Goal: Navigation & Orientation: Find specific page/section

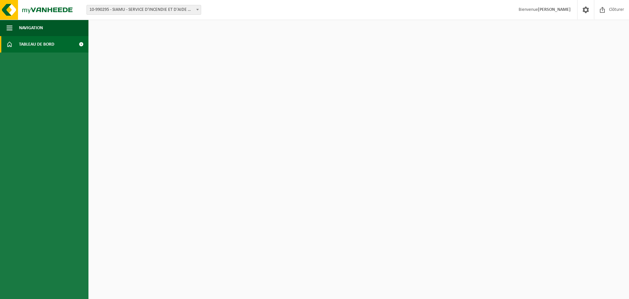
click at [46, 43] on span "Tableau de bord" at bounding box center [36, 44] width 35 height 16
click at [50, 47] on span "Tableau de bord" at bounding box center [36, 44] width 35 height 16
click at [35, 41] on span "Tableau de bord" at bounding box center [36, 44] width 35 height 16
click at [81, 42] on span at bounding box center [81, 44] width 15 height 16
click at [31, 26] on span "Navigation" at bounding box center [31, 28] width 24 height 16
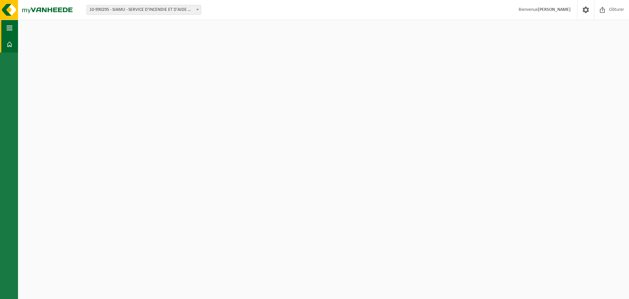
click at [14, 29] on button "Navigation" at bounding box center [9, 28] width 18 height 16
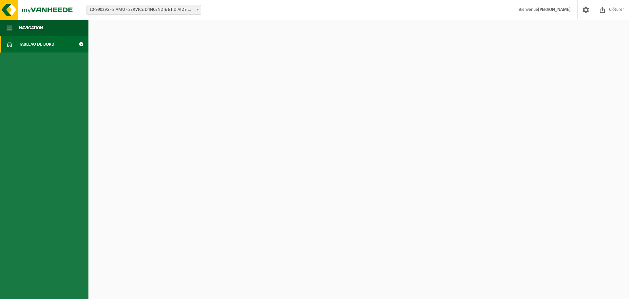
click at [11, 45] on span at bounding box center [10, 44] width 6 height 16
click at [81, 44] on span at bounding box center [81, 44] width 15 height 16
click at [22, 52] on span "Tableau de bord" at bounding box center [36, 44] width 35 height 16
click at [36, 43] on span "Tableau de bord" at bounding box center [36, 44] width 35 height 16
click at [80, 44] on span at bounding box center [81, 44] width 15 height 16
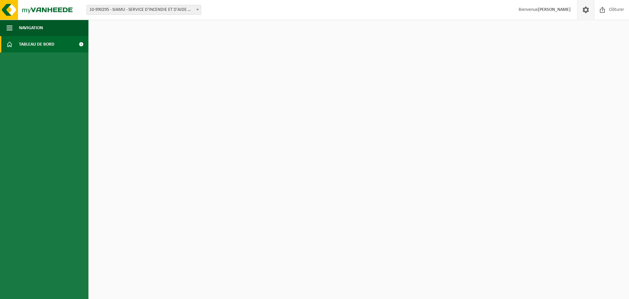
click at [584, 7] on span at bounding box center [586, 9] width 10 height 19
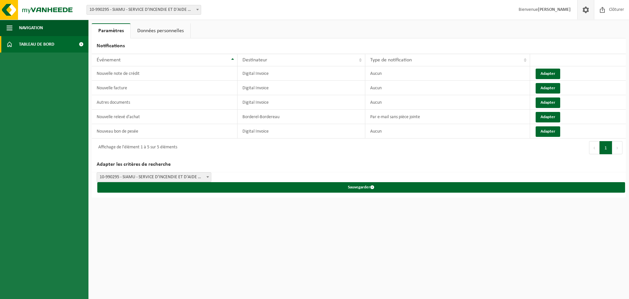
click at [30, 41] on span "Tableau de bord" at bounding box center [36, 44] width 35 height 16
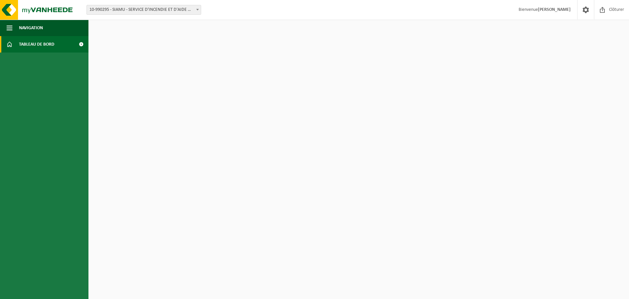
click at [47, 49] on span "Tableau de bord" at bounding box center [36, 44] width 35 height 16
